Goal: Information Seeking & Learning: Check status

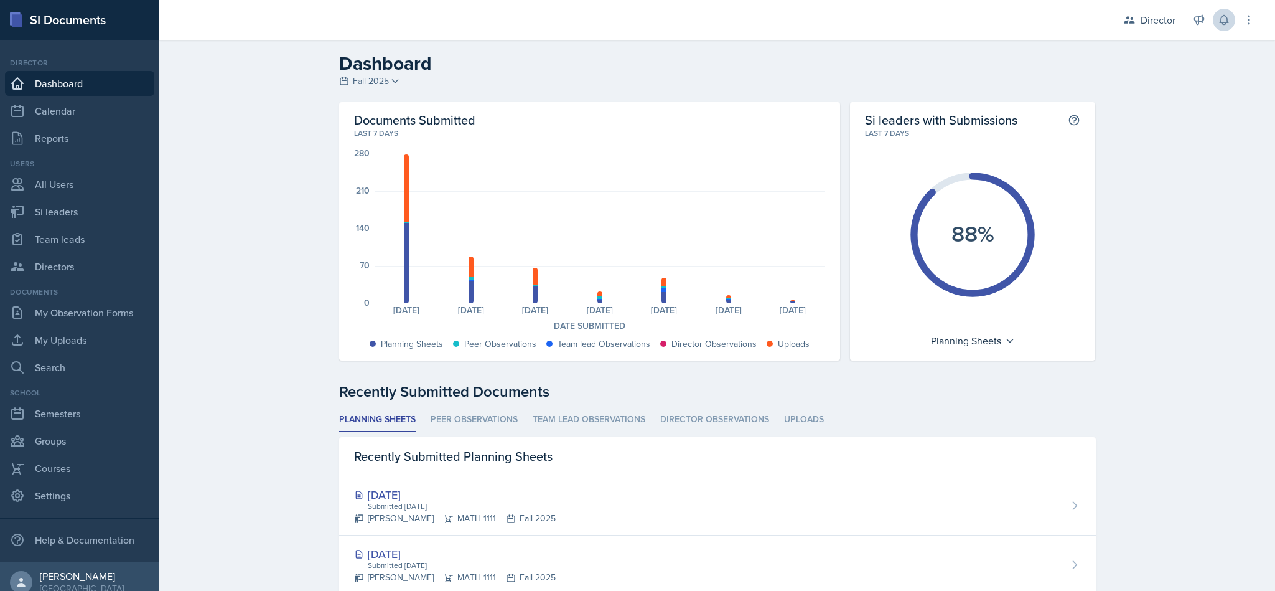
click at [1225, 17] on icon at bounding box center [1224, 20] width 12 height 12
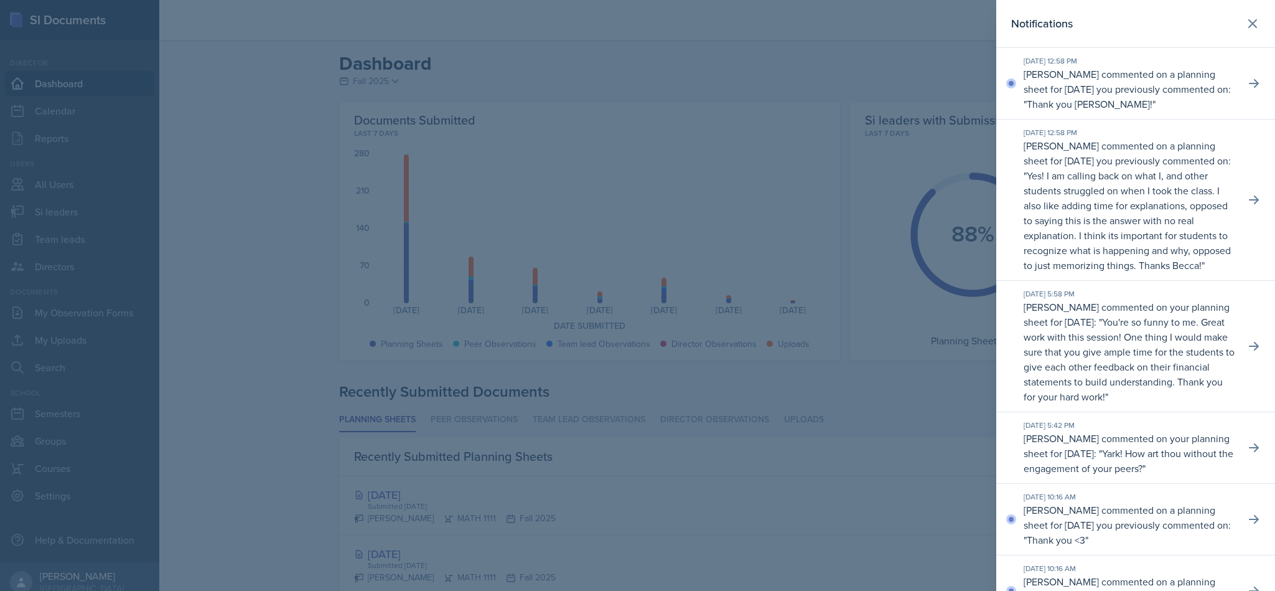
click at [1251, 205] on div "[DATE] 12:58 PM [PERSON_NAME] commented on a planning sheet for [DATE] you prev…" at bounding box center [1135, 199] width 279 height 161
click at [1243, 211] on button at bounding box center [1254, 200] width 22 height 22
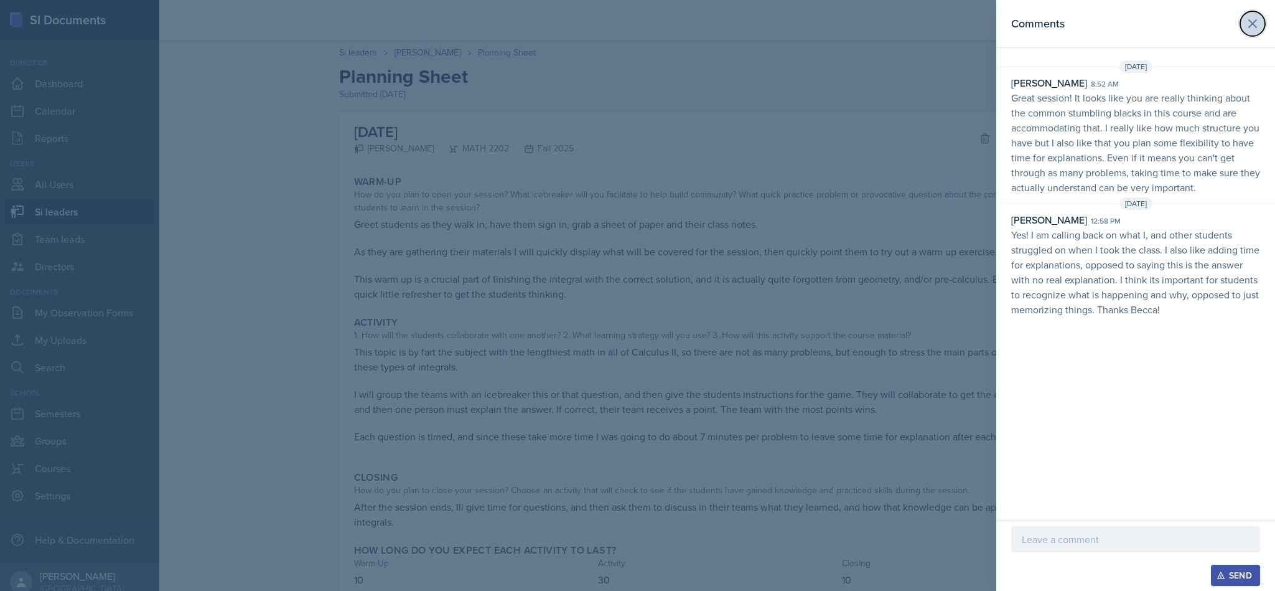
click at [1245, 30] on icon at bounding box center [1252, 23] width 15 height 15
